Goal: Task Accomplishment & Management: Manage account settings

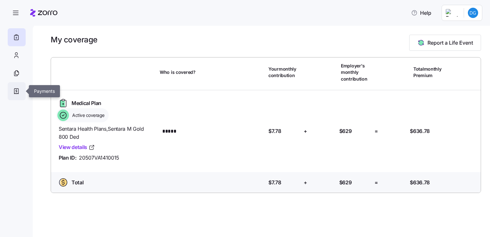
click at [17, 92] on icon at bounding box center [16, 91] width 7 height 8
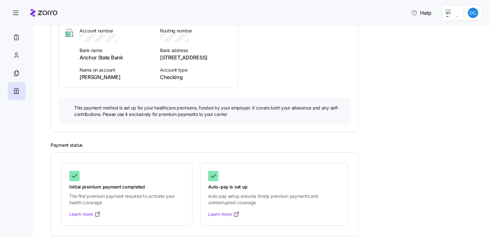
scroll to position [102, 0]
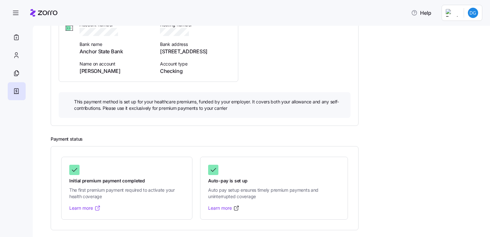
click at [84, 206] on link "Learn more" at bounding box center [84, 208] width 31 height 6
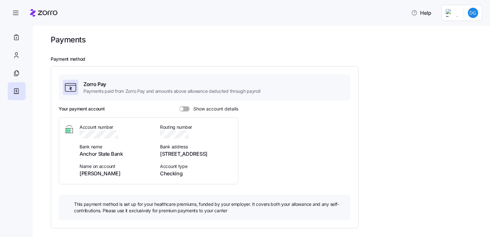
scroll to position [0, 0]
click at [188, 108] on span at bounding box center [186, 108] width 6 height 5
click at [179, 106] on input "Show account details" at bounding box center [179, 106] width 0 height 0
click at [18, 15] on icon "button" at bounding box center [16, 13] width 8 height 8
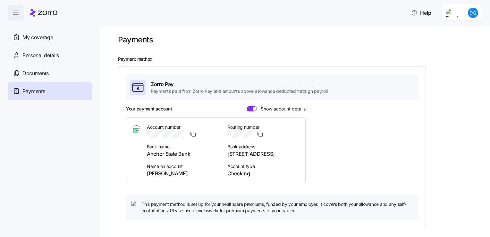
click at [473, 16] on html "Help My coverage Personal details Documents Partners hub Payments Payments Paym…" at bounding box center [245, 116] width 490 height 233
click at [455, 42] on div "Log out" at bounding box center [455, 40] width 25 height 7
